Goal: Information Seeking & Learning: Check status

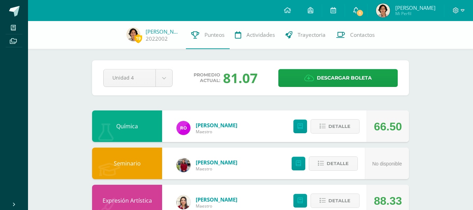
click at [351, 10] on link "1" at bounding box center [356, 10] width 22 height 21
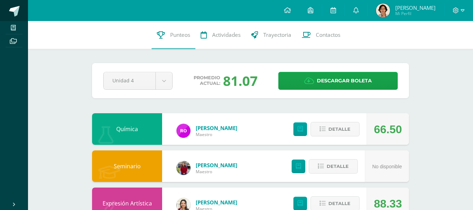
click at [7, 5] on link at bounding box center [14, 10] width 28 height 21
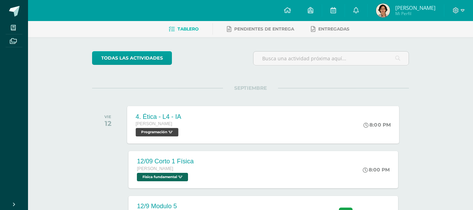
scroll to position [90, 0]
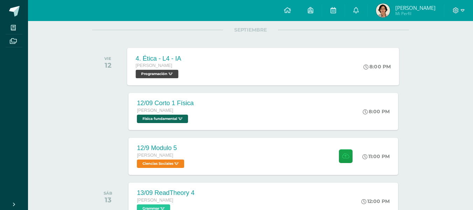
click at [192, 62] on div "4. Ética - L4 - IA [PERSON_NAME] Programación 'U' 8:00 PM 4. Ética - L4 - IA Pr…" at bounding box center [264, 66] width 272 height 37
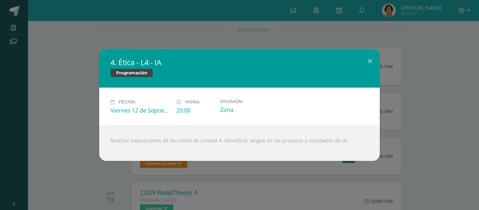
click at [59, 87] on div "4. Ética - L4 - IA Programación Fecha: [DATE] Hora: 20:00 División:" at bounding box center [239, 104] width 473 height 111
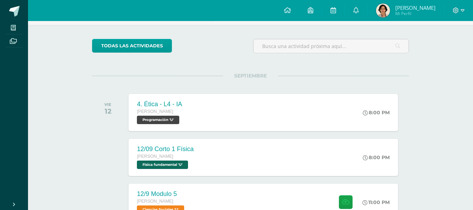
scroll to position [43, 0]
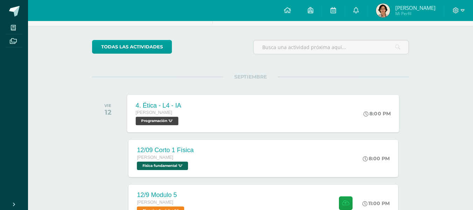
click at [192, 104] on div "4. Ética - L4 - IA [PERSON_NAME] Programación 'U' 8:00 PM 4. Ética - L4 - IA Pr…" at bounding box center [264, 113] width 272 height 37
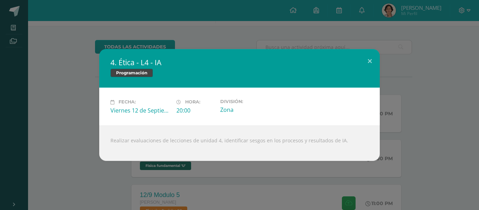
click at [96, 87] on div "4. Ética - L4 - IA Programación Fecha: [DATE] Hora: 20:00 División:" at bounding box center [239, 104] width 473 height 111
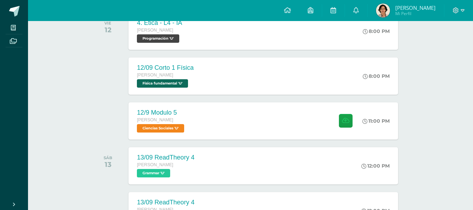
scroll to position [128, 0]
